Goal: Task Accomplishment & Management: Manage account settings

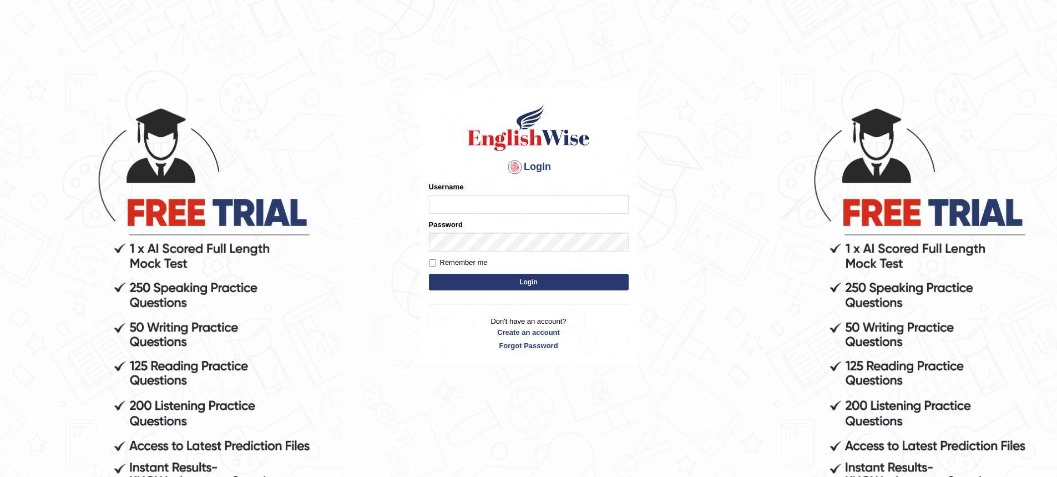
drag, startPoint x: 0, startPoint y: 0, endPoint x: 456, endPoint y: 208, distance: 500.8
click at [459, 215] on form "Please fix the following errors: Username Password Remember me Login" at bounding box center [529, 237] width 200 height 112
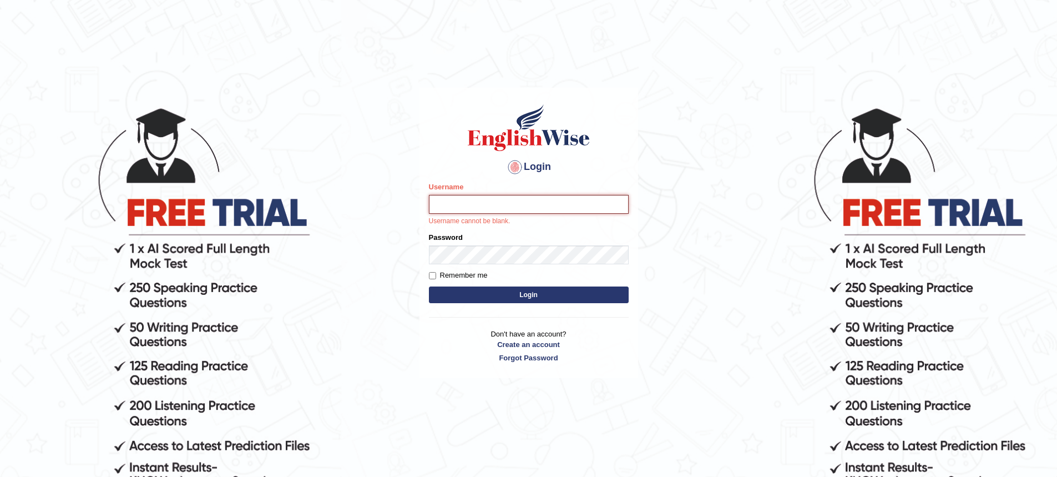
click at [457, 204] on input "Username" at bounding box center [529, 204] width 200 height 19
type input "a"
type input "ArvinDurgapersad123"
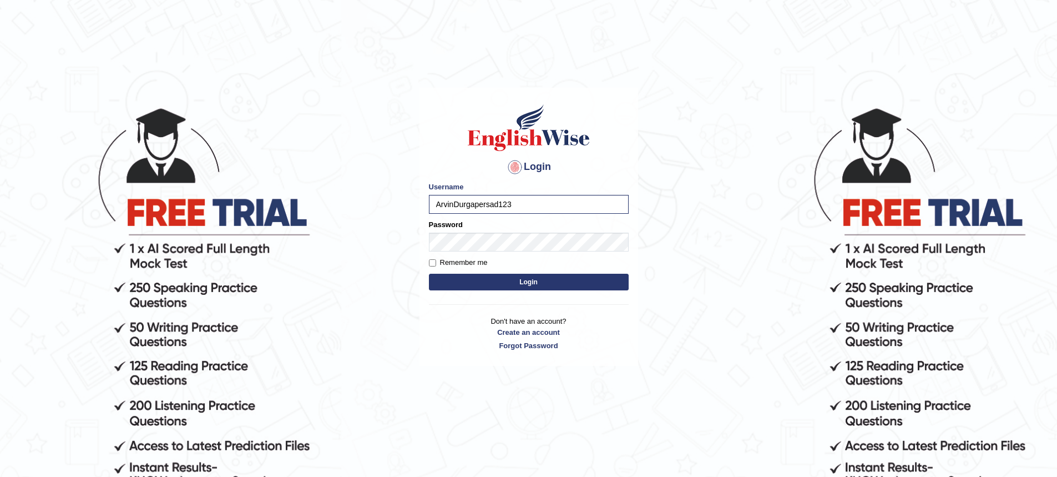
click at [498, 282] on button "Login" at bounding box center [529, 282] width 200 height 17
